Goal: Use online tool/utility: Utilize a website feature to perform a specific function

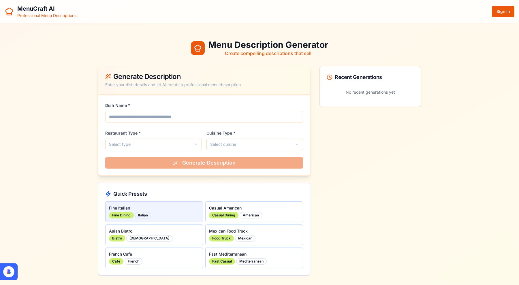
click at [186, 218] on button "Fine Italian Fine Dining Italian" at bounding box center [154, 212] width 98 height 21
click at [152, 212] on button "Fine Italian Fine Dining Italian" at bounding box center [154, 212] width 98 height 21
click at [142, 214] on div "Italian" at bounding box center [143, 215] width 16 height 6
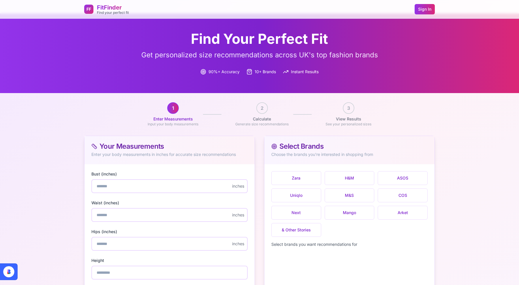
scroll to position [7, 0]
